Goal: Check status: Check status

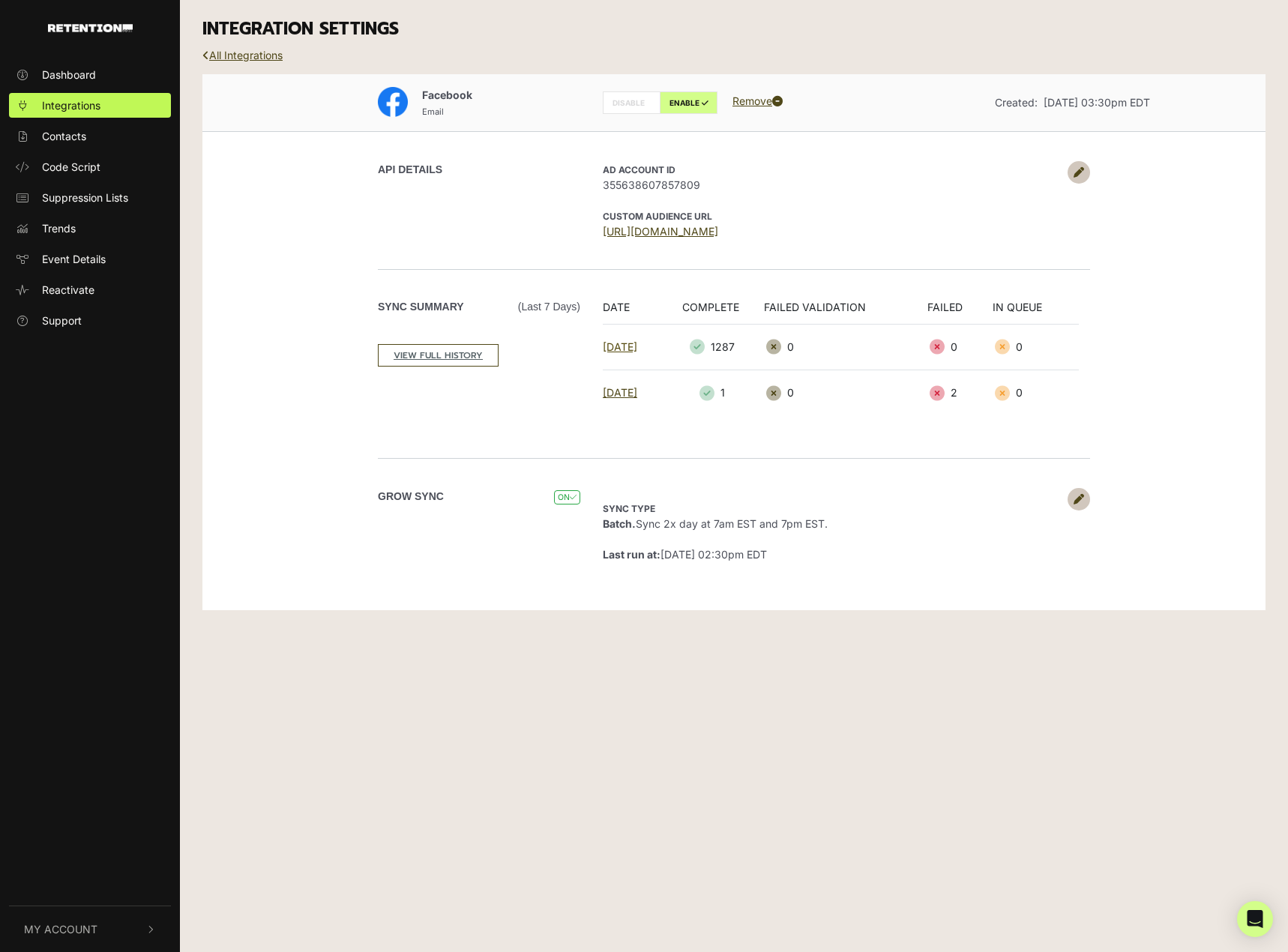
click at [637, 344] on link "[DATE]" at bounding box center [619, 346] width 34 height 13
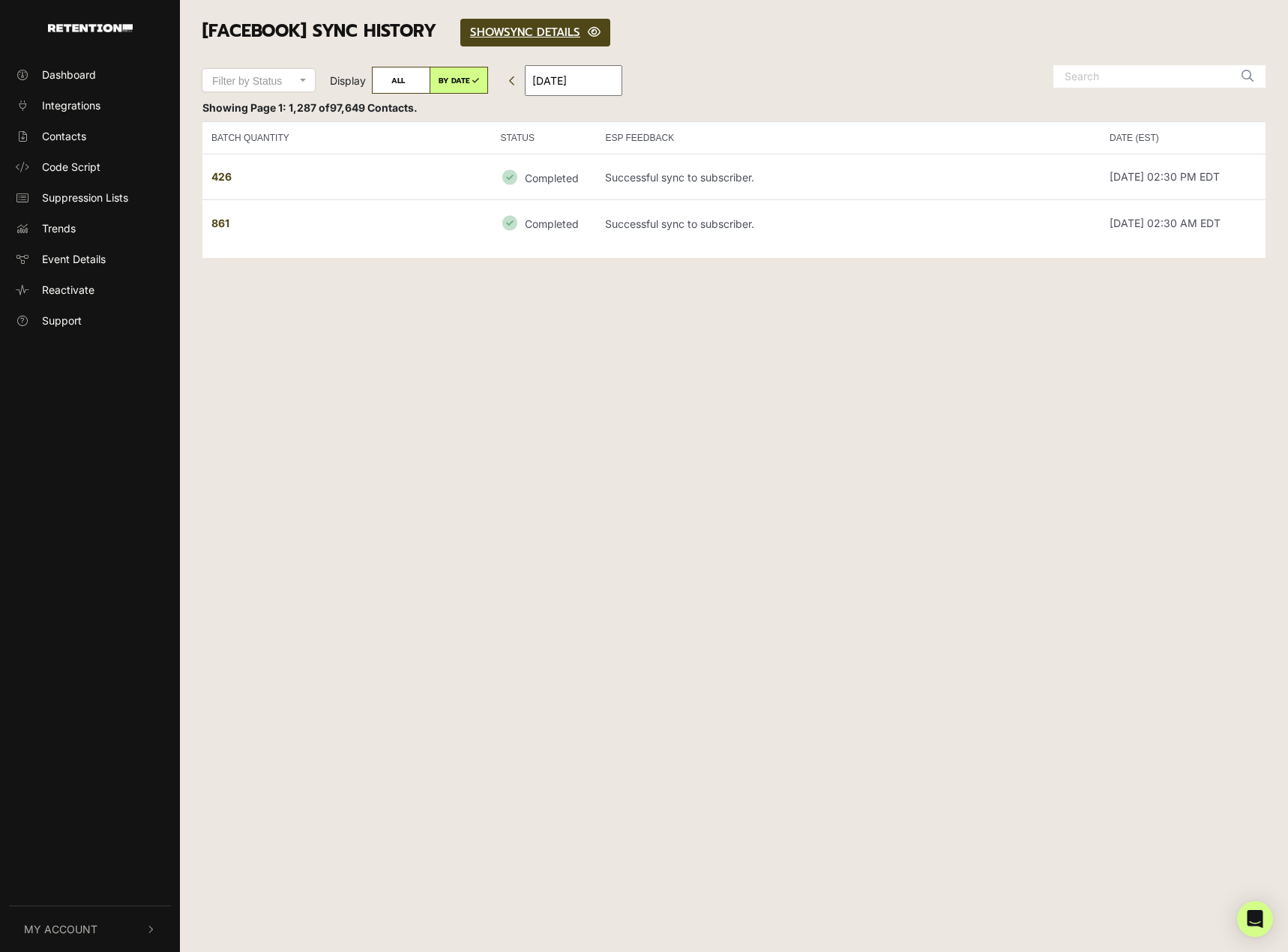
click at [514, 86] on link at bounding box center [512, 81] width 18 height 25
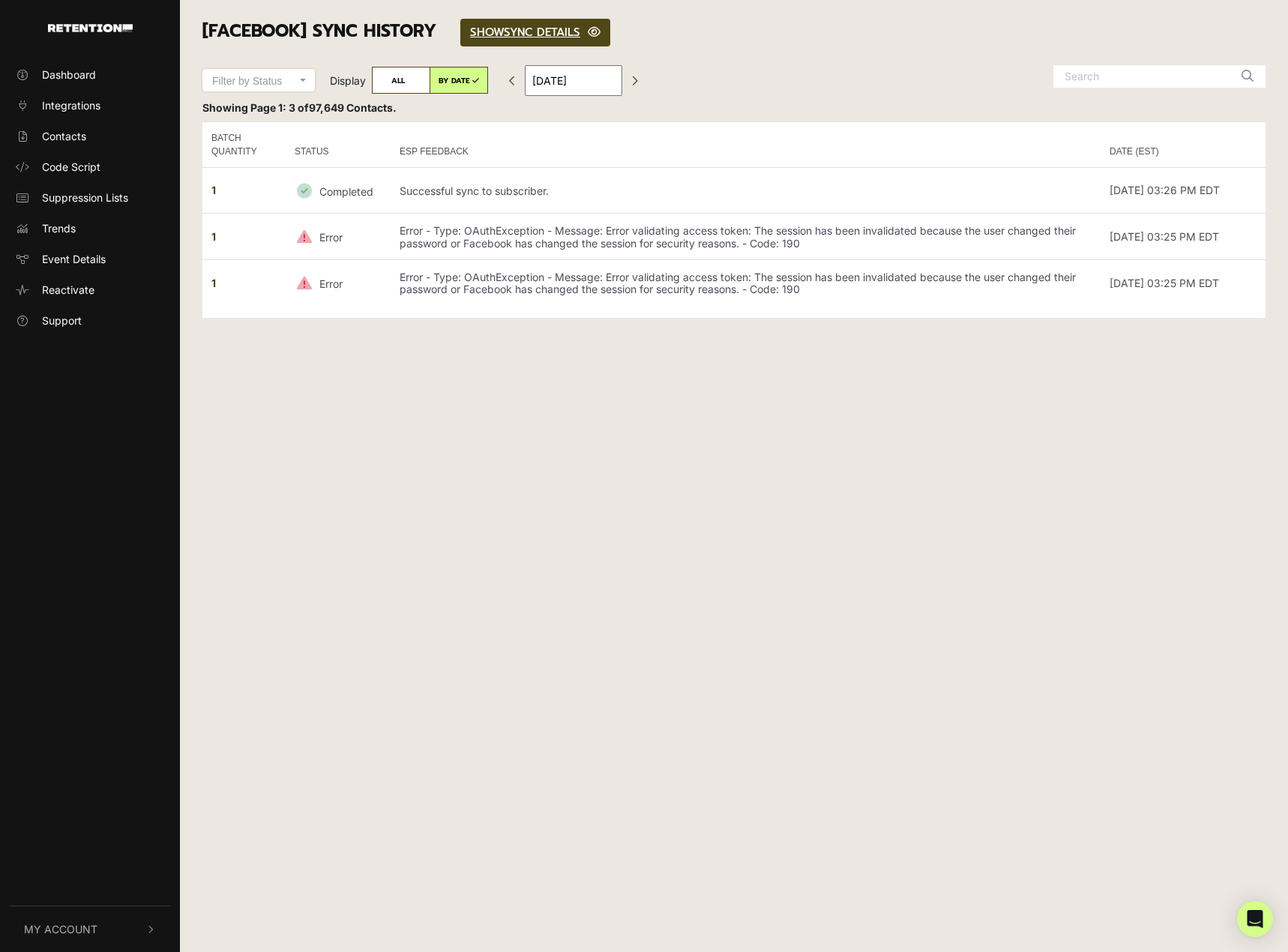
click at [514, 86] on link at bounding box center [512, 81] width 18 height 25
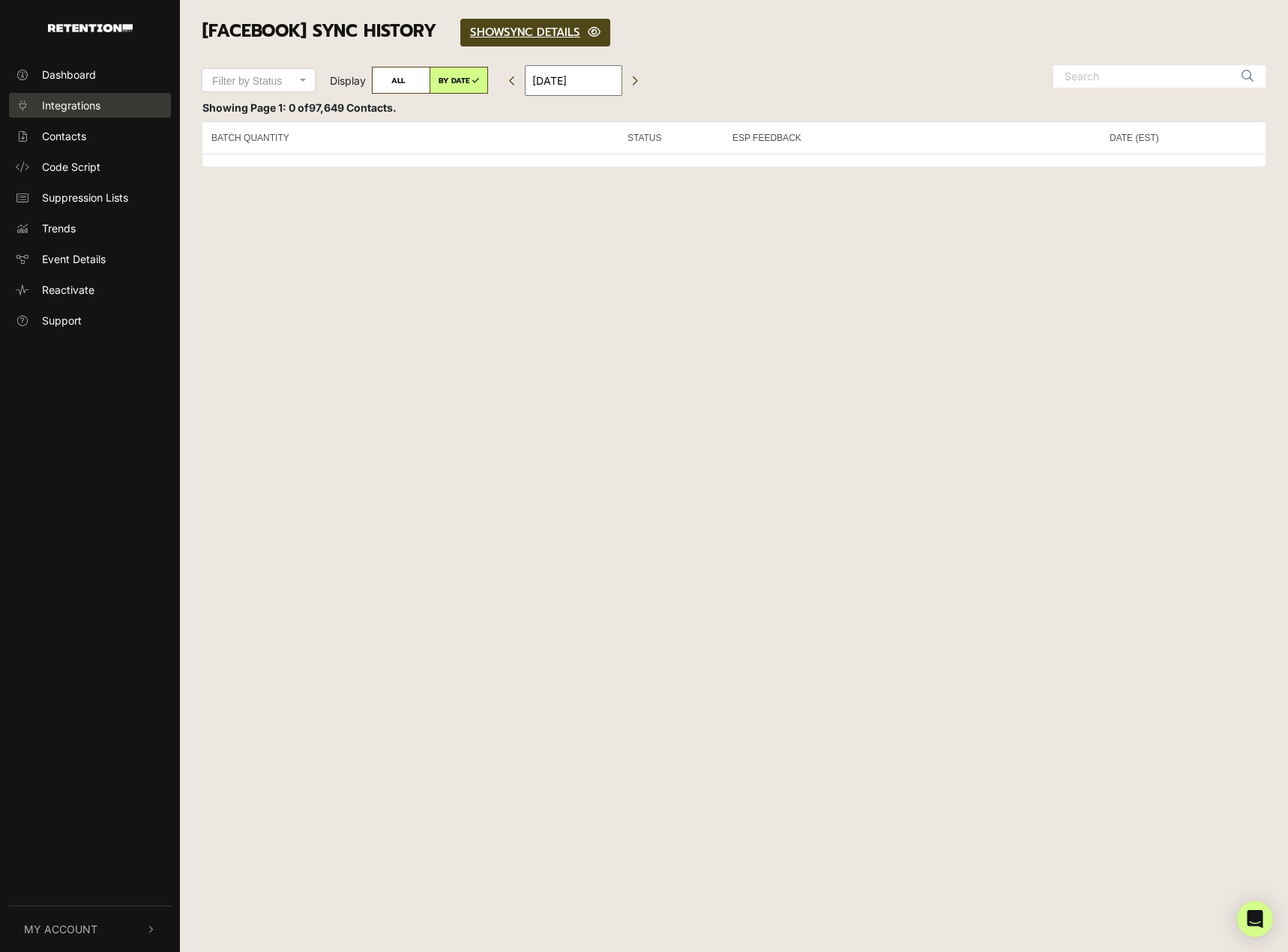
click at [63, 105] on span "Integrations" at bounding box center [71, 105] width 59 height 16
